Goal: Find specific page/section: Find specific page/section

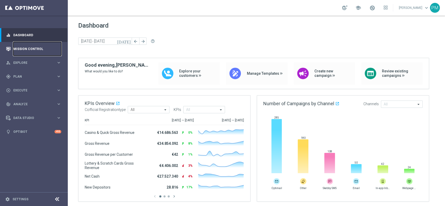
click at [30, 51] on link "Mission Control" at bounding box center [37, 49] width 48 height 14
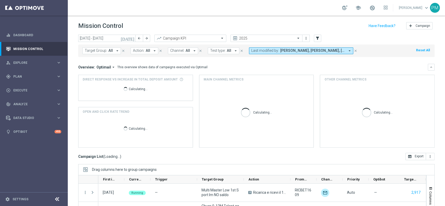
click at [347, 50] on icon "arrow_drop_down" at bounding box center [349, 51] width 5 height 5
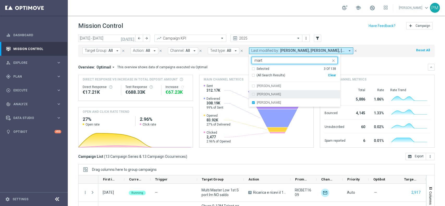
click at [260, 96] on div "[PERSON_NAME]" at bounding box center [295, 94] width 86 height 8
type input "mart"
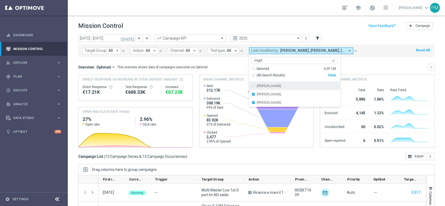
click at [346, 32] on header "Mission Control add Campaign" at bounding box center [256, 25] width 377 height 19
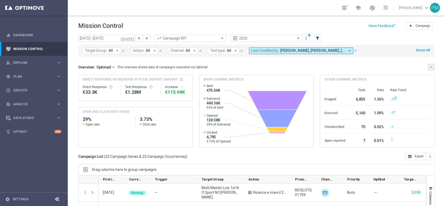
click at [429, 67] on icon "keyboard_arrow_down" at bounding box center [431, 67] width 4 height 4
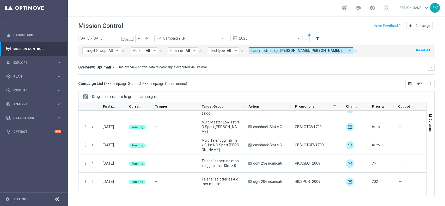
drag, startPoint x: 316, startPoint y: 107, endPoint x: 341, endPoint y: 107, distance: 24.8
click at [341, 107] on div at bounding box center [341, 106] width 2 height 8
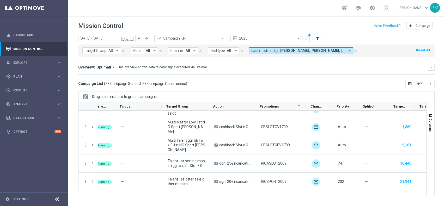
scroll to position [0, 49]
